Goal: Information Seeking & Learning: Understand process/instructions

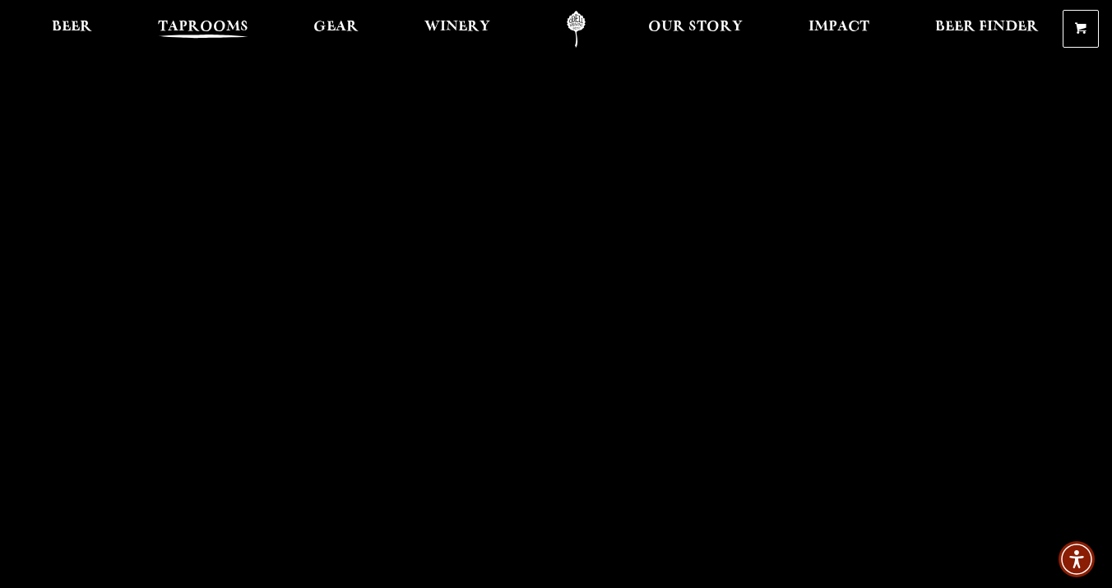
click at [234, 34] on span "Taprooms" at bounding box center [203, 27] width 90 height 13
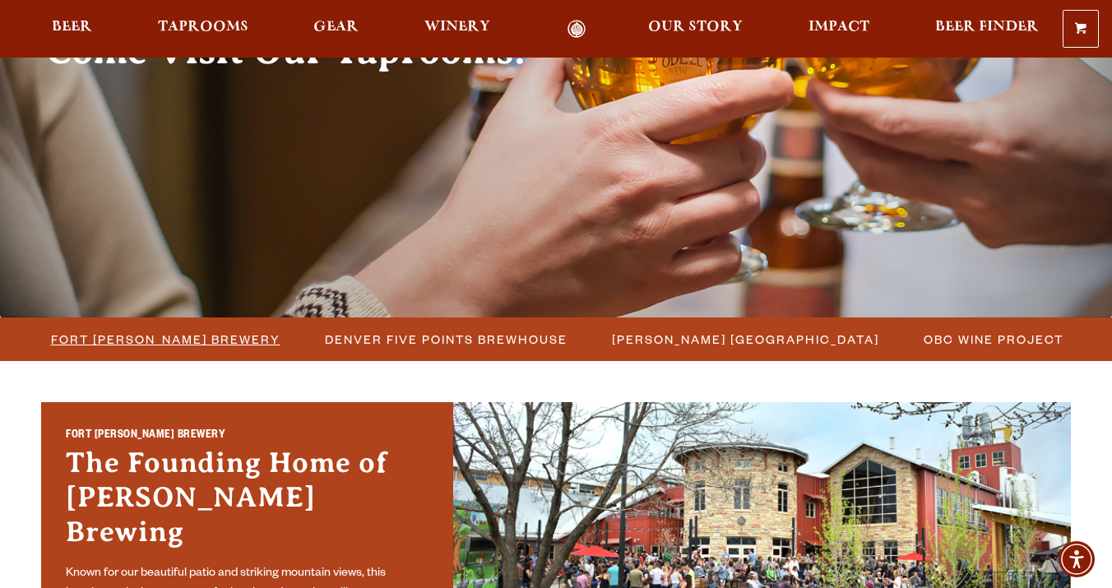
scroll to position [218, 0]
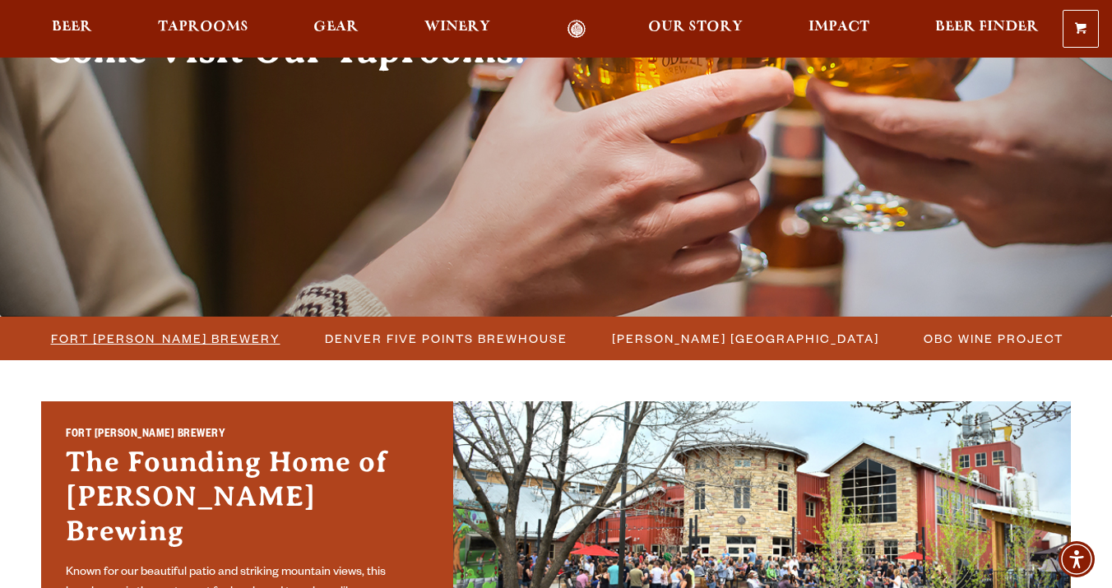
click at [199, 332] on span "Fort Collins Brewery" at bounding box center [165, 338] width 229 height 24
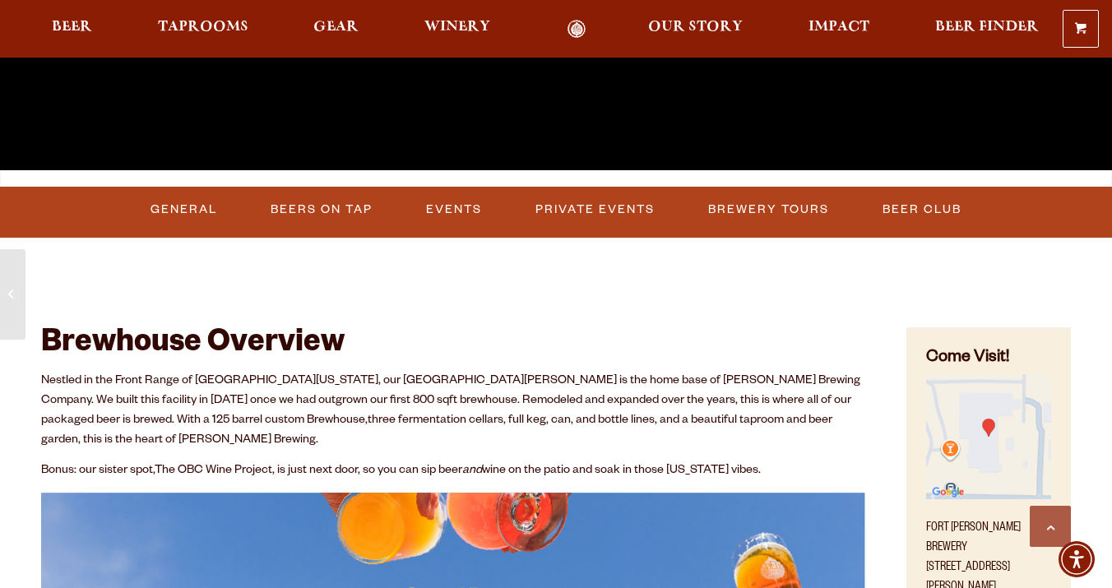
scroll to position [456, 0]
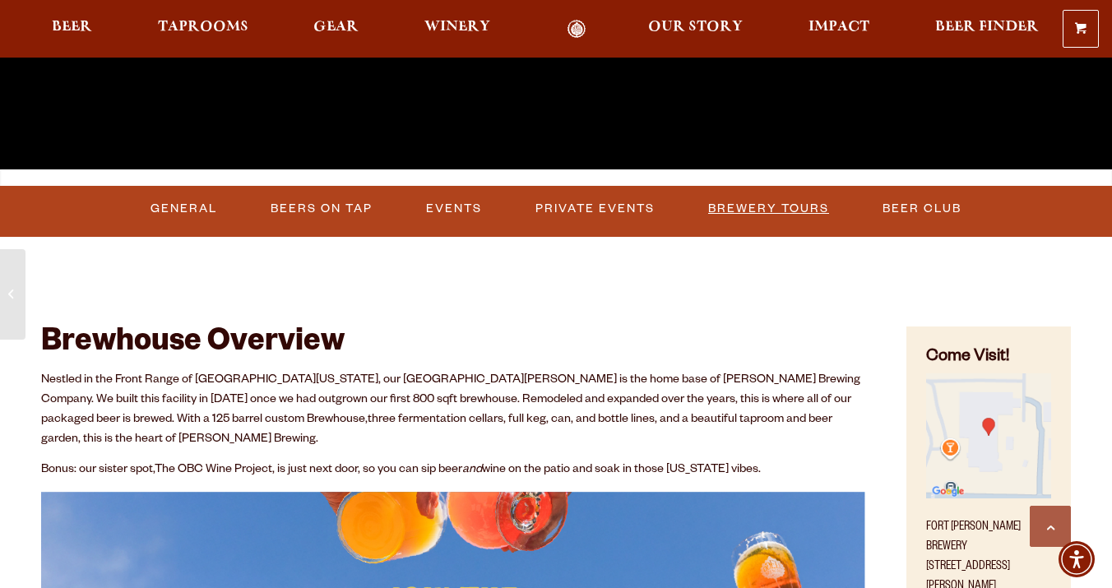
click at [777, 222] on link "Brewery Tours" at bounding box center [768, 209] width 134 height 38
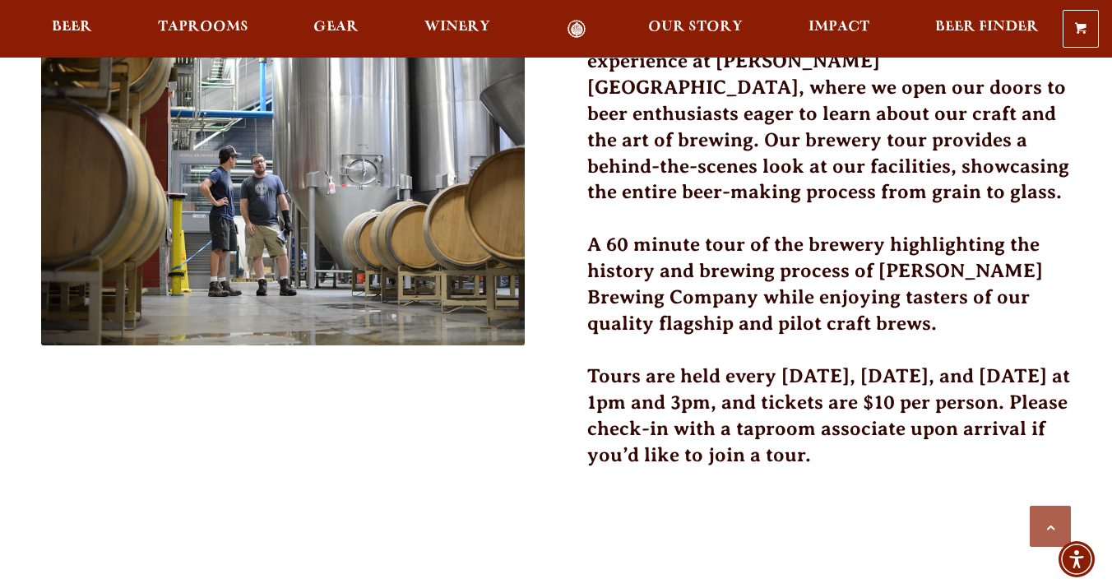
scroll to position [567, 0]
